Goal: Task Accomplishment & Management: Manage account settings

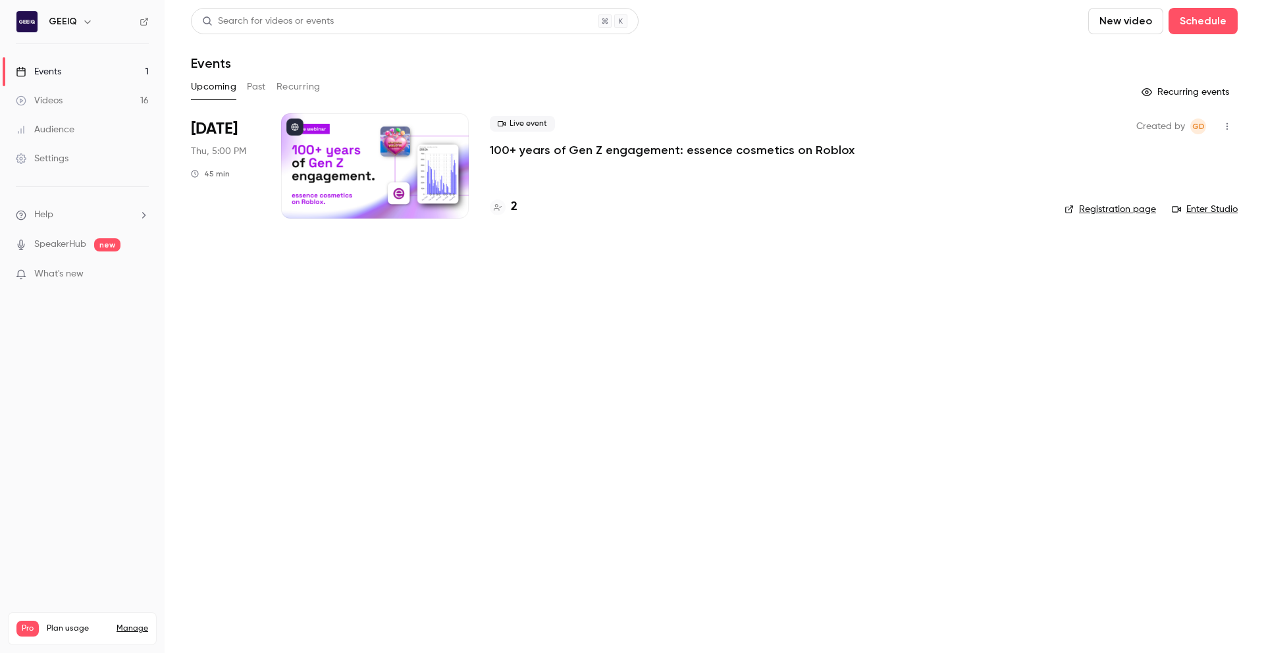
click at [62, 95] on div "Videos" at bounding box center [39, 100] width 47 height 13
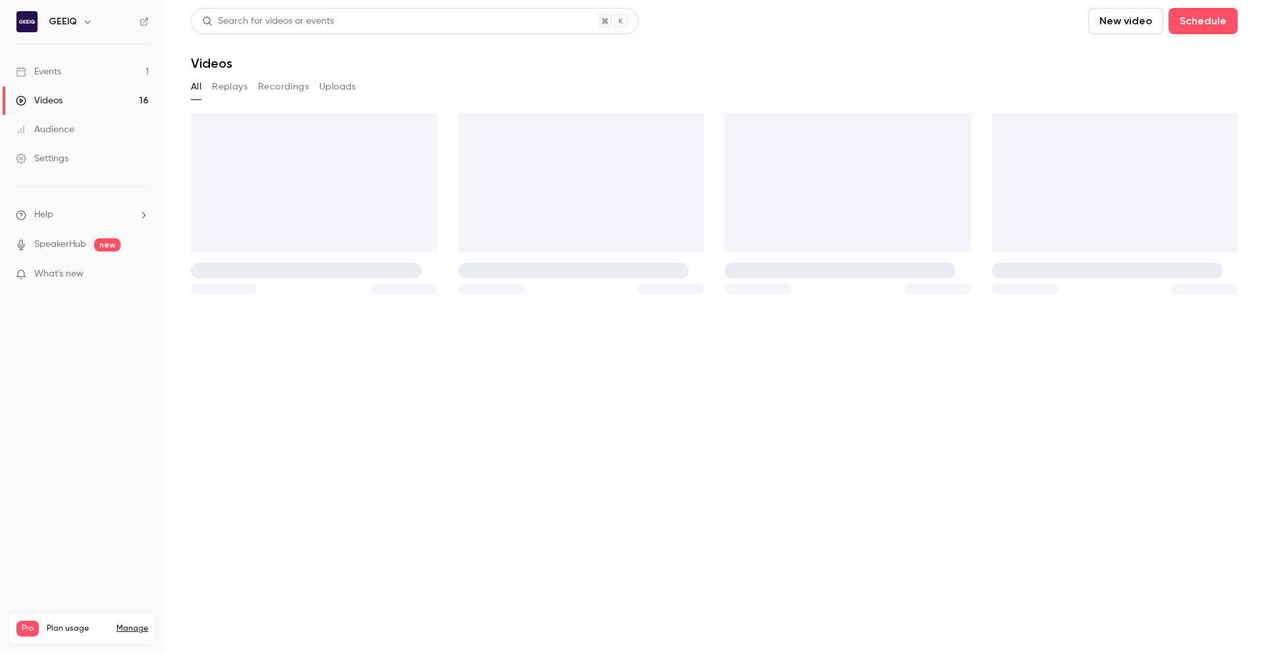
click at [56, 74] on div "Events" at bounding box center [38, 71] width 45 height 13
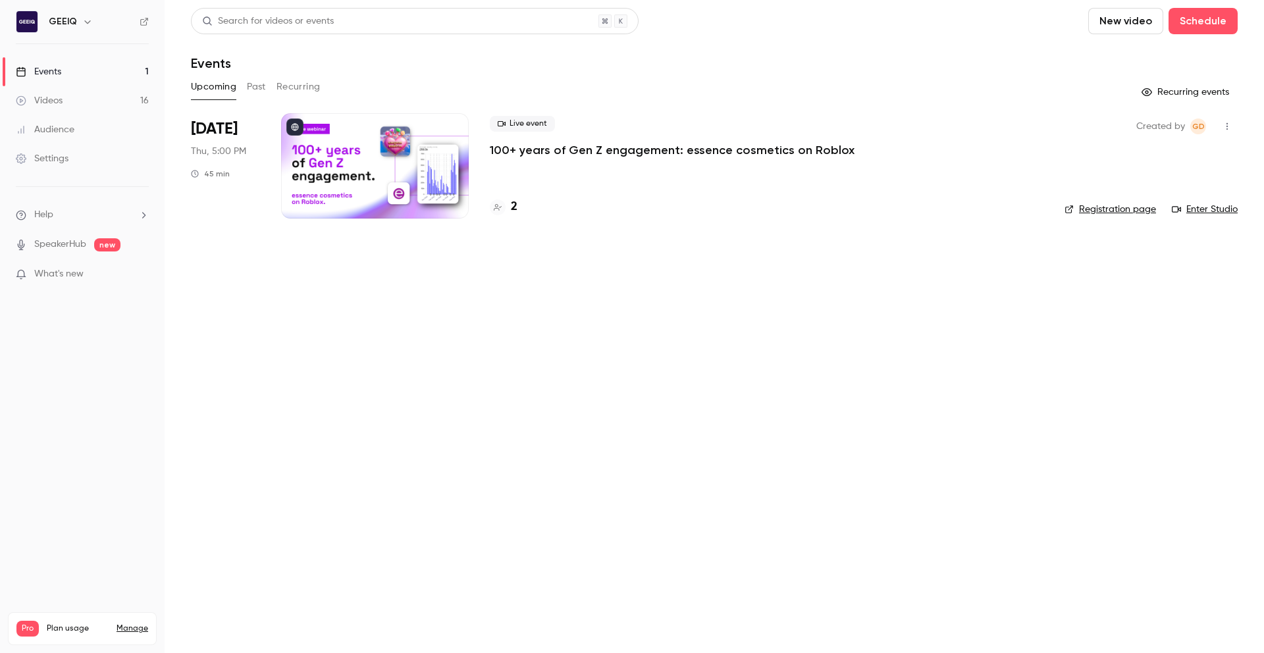
click at [315, 169] on div at bounding box center [375, 165] width 188 height 105
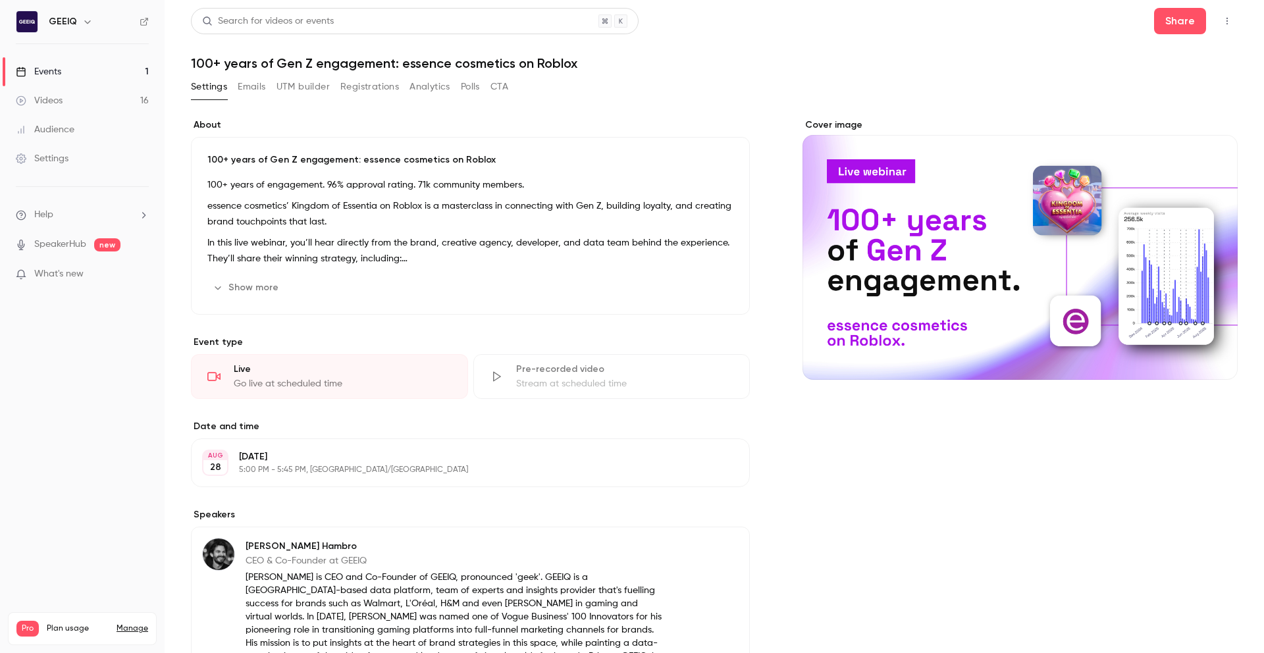
click at [65, 155] on div "Settings" at bounding box center [42, 158] width 53 height 13
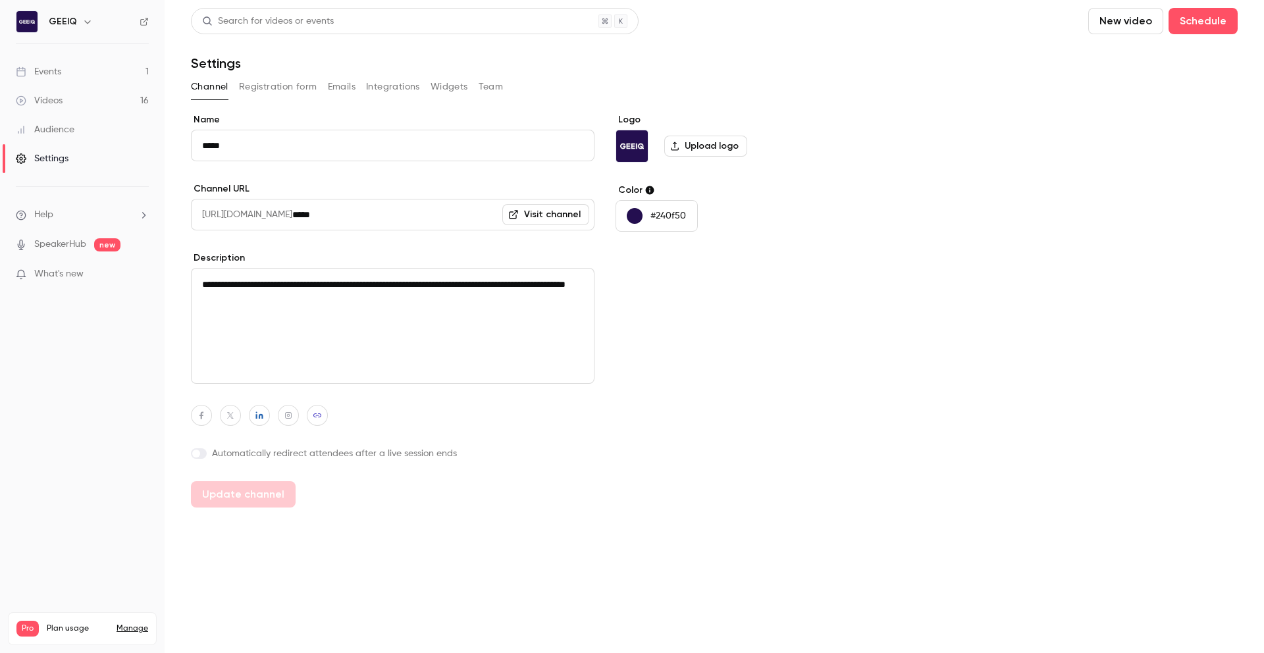
click at [508, 94] on div "Channel Registration form Emails Integrations Widgets Team" at bounding box center [714, 86] width 1047 height 21
click at [498, 89] on button "Team" at bounding box center [491, 86] width 25 height 21
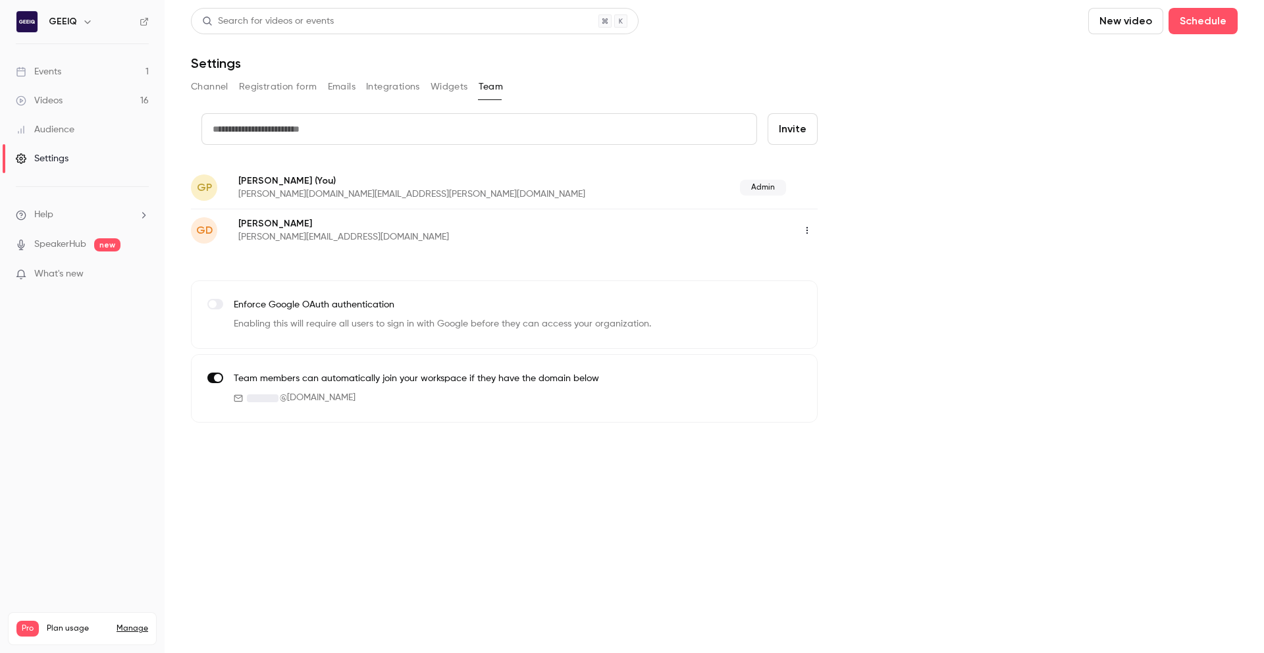
click at [317, 129] on input "text" at bounding box center [480, 129] width 556 height 32
click at [925, 197] on div "credit card Invite GP [PERSON_NAME] (You) [PERSON_NAME][DOMAIN_NAME][EMAIL_ADDR…" at bounding box center [714, 268] width 1047 height 310
click at [262, 130] on input "text" at bounding box center [480, 129] width 556 height 32
click at [547, 158] on form "credit card Invite" at bounding box center [504, 139] width 627 height 53
click at [332, 124] on input "text" at bounding box center [480, 129] width 556 height 32
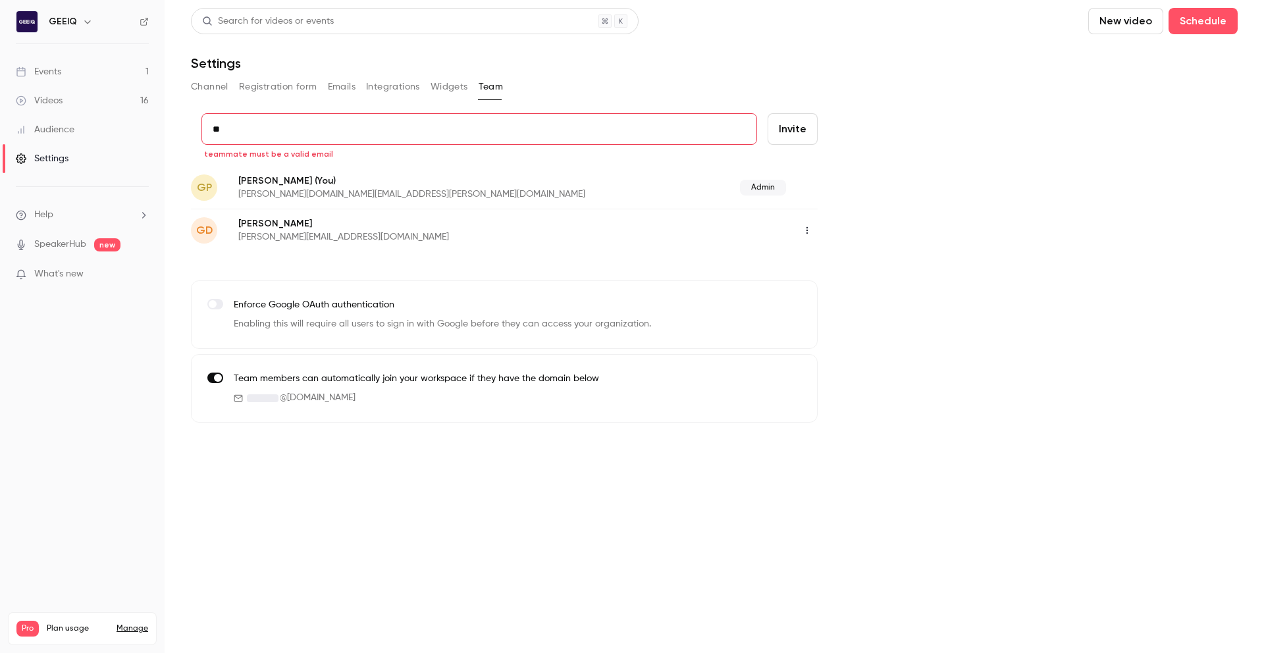
type input "*"
drag, startPoint x: 972, startPoint y: 271, endPoint x: 981, endPoint y: 278, distance: 11.2
click at [981, 278] on div "credit card teammate is a required field Invite GP [PERSON_NAME] (You) [PERSON_…" at bounding box center [714, 268] width 1047 height 310
